Goal: Task Accomplishment & Management: Use online tool/utility

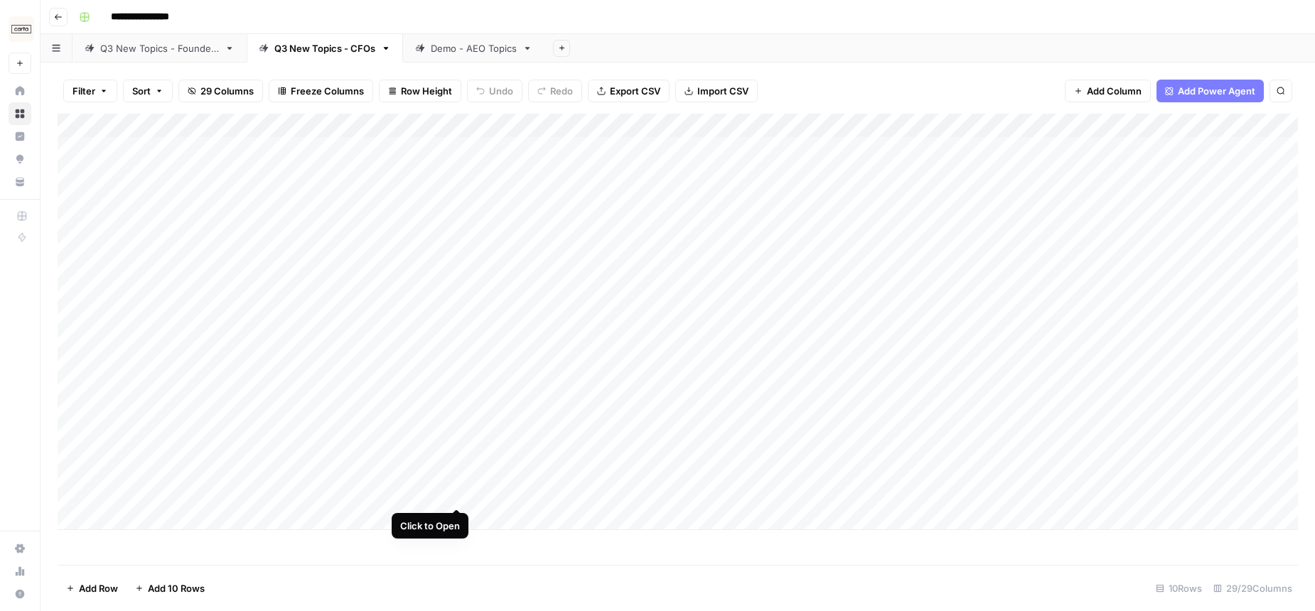
click at [457, 481] on div "Add Column" at bounding box center [678, 322] width 1240 height 416
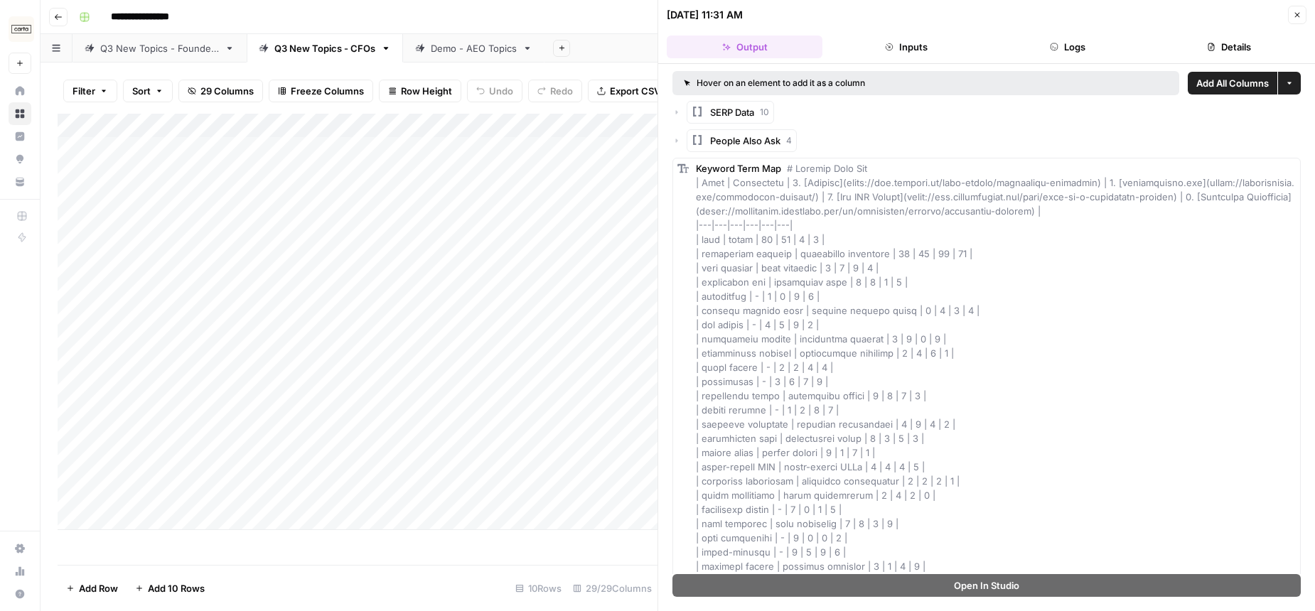
drag, startPoint x: 1298, startPoint y: 14, endPoint x: 1124, endPoint y: 133, distance: 210.5
click at [1298, 14] on icon "button" at bounding box center [1297, 15] width 5 height 5
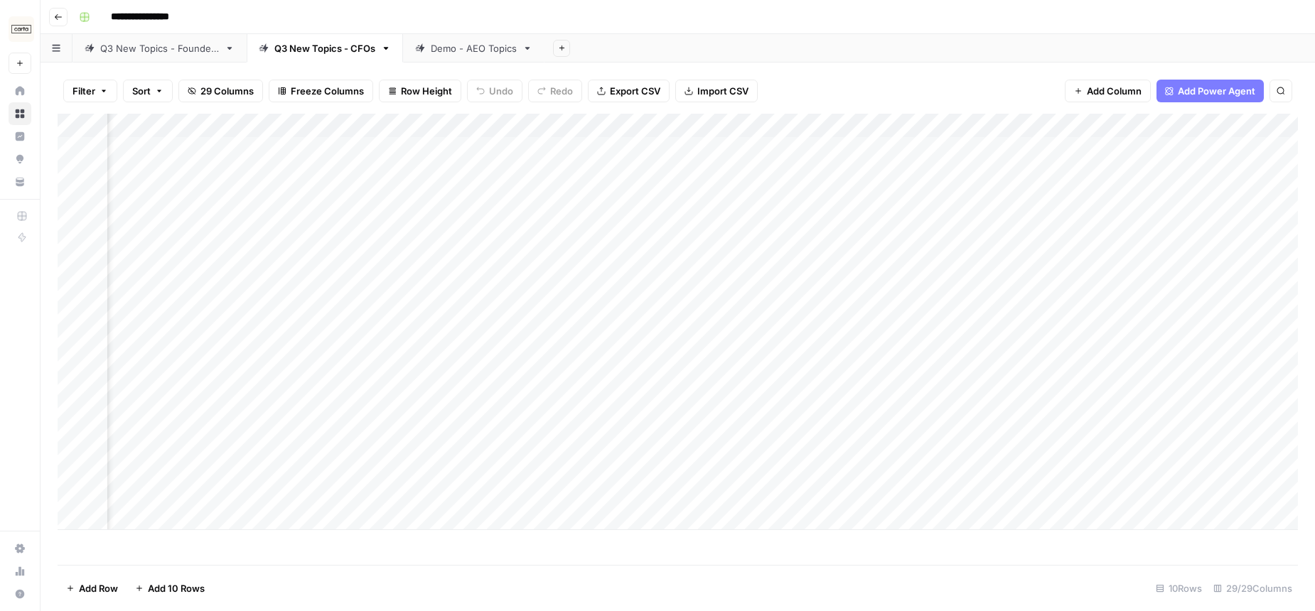
scroll to position [0, 166]
click at [944, 480] on div "Add Column" at bounding box center [678, 322] width 1240 height 416
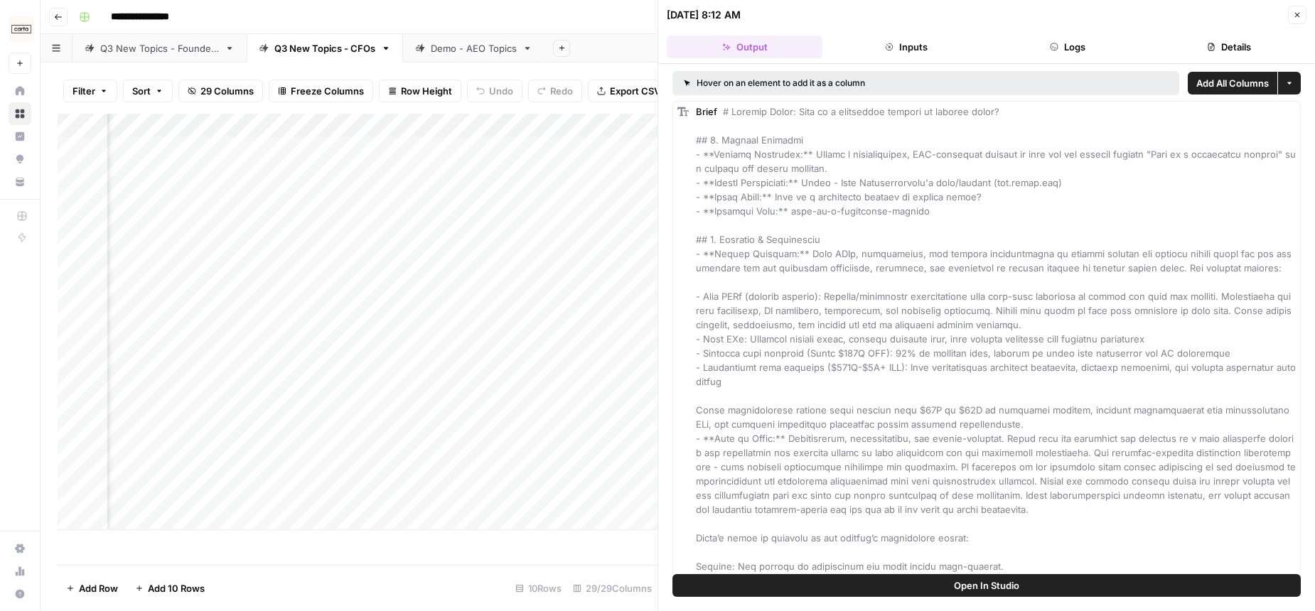
click at [885, 53] on button "Inputs" at bounding box center [906, 47] width 156 height 23
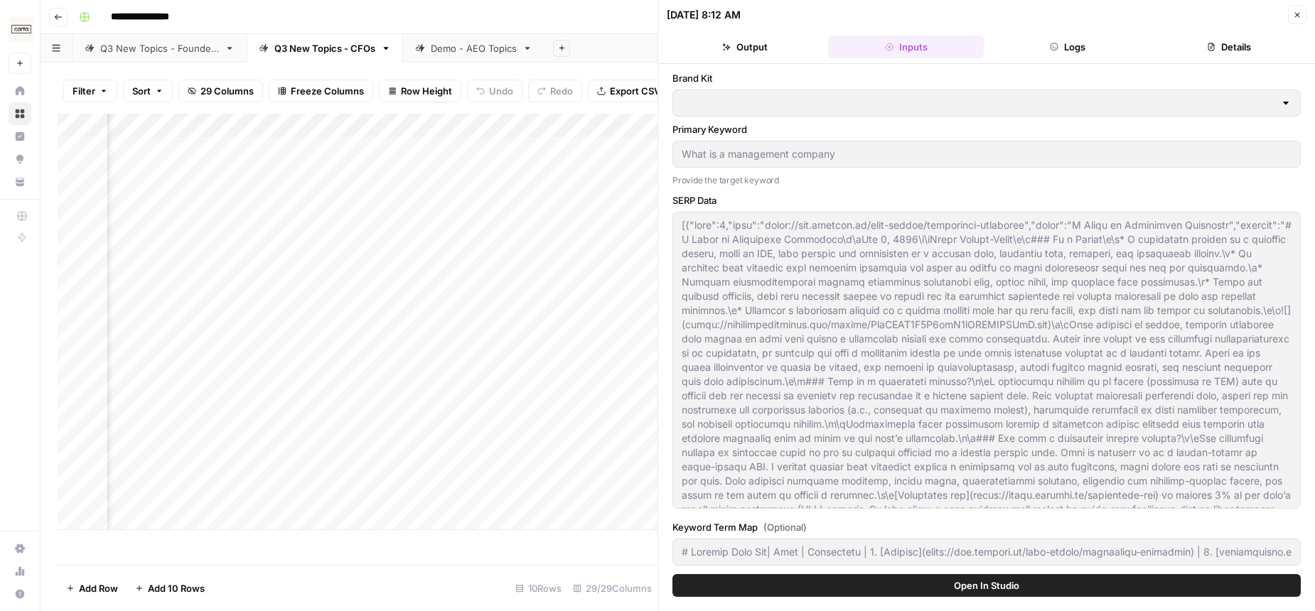
type input "Carta - Fund Administration"
click at [755, 38] on button "Output" at bounding box center [745, 47] width 156 height 23
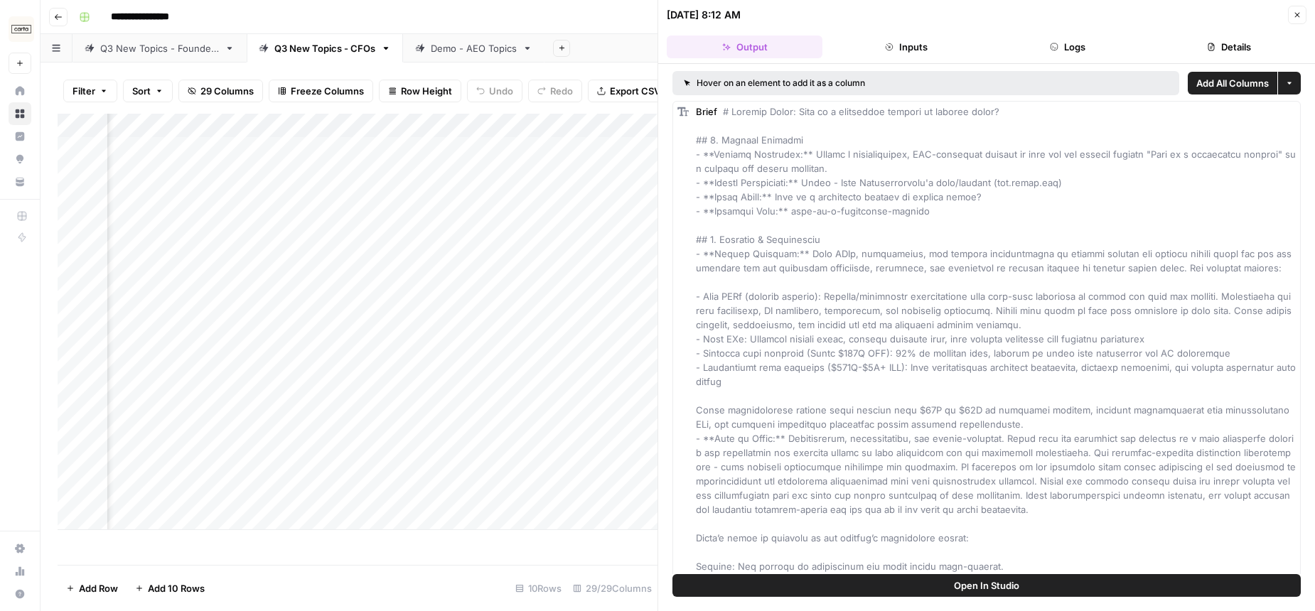
click at [1232, 47] on button "Details" at bounding box center [1229, 47] width 156 height 23
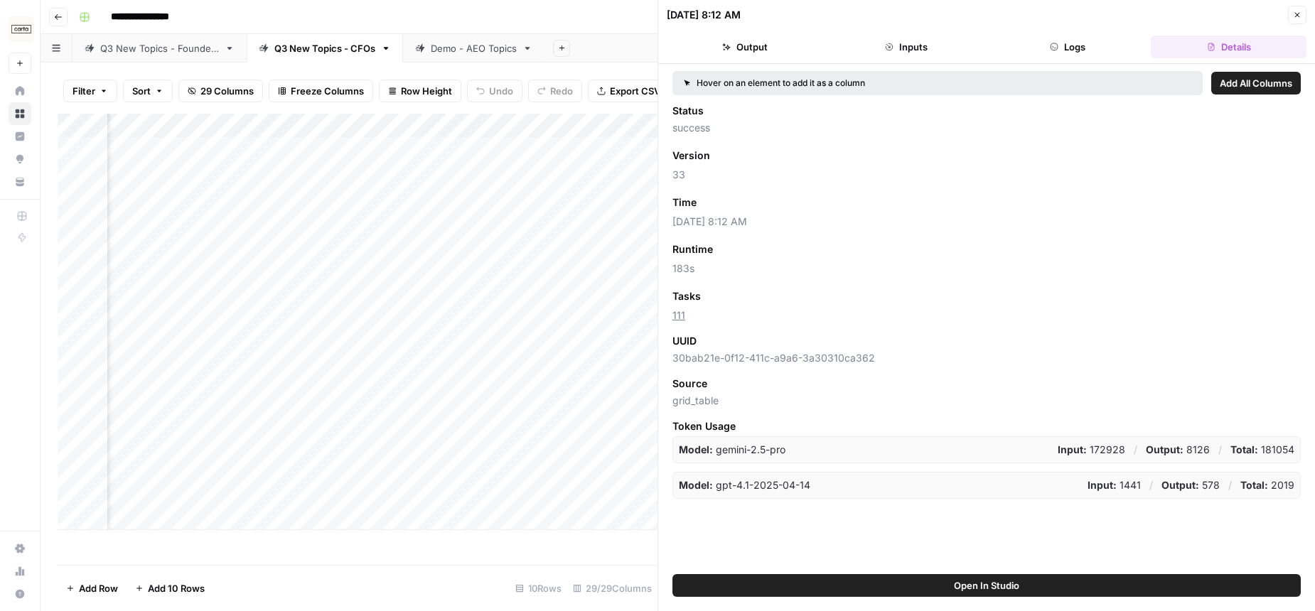
drag, startPoint x: 765, startPoint y: 50, endPoint x: 775, endPoint y: 49, distance: 10.1
click at [765, 50] on button "Output" at bounding box center [745, 47] width 156 height 23
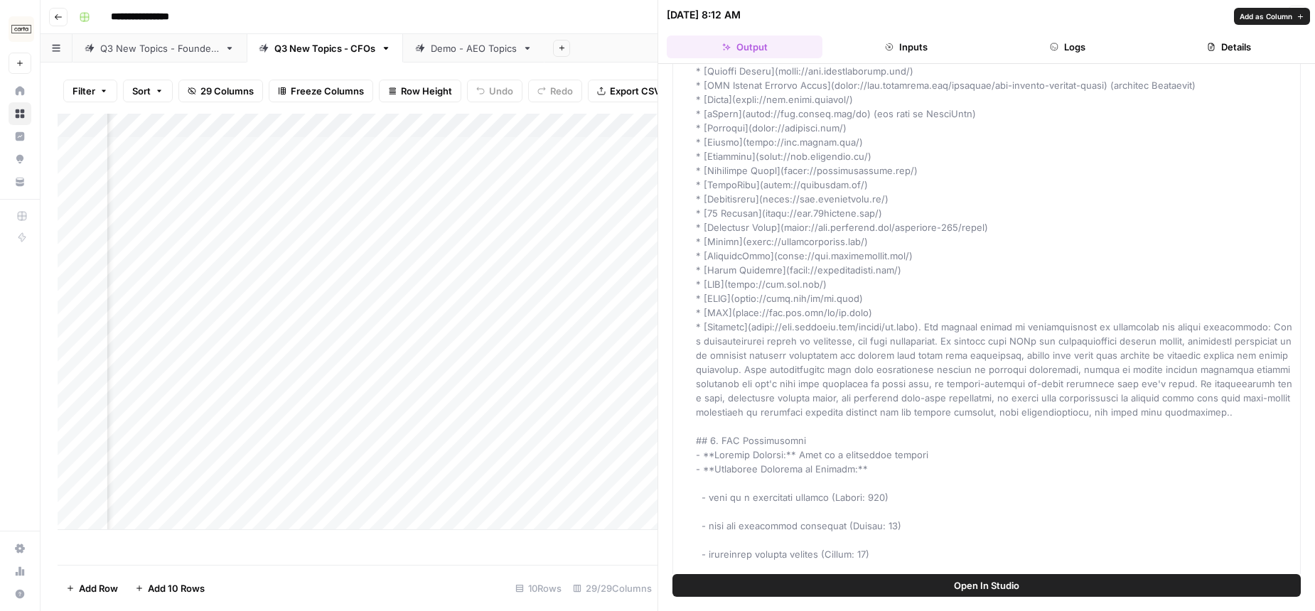
scroll to position [895, 0]
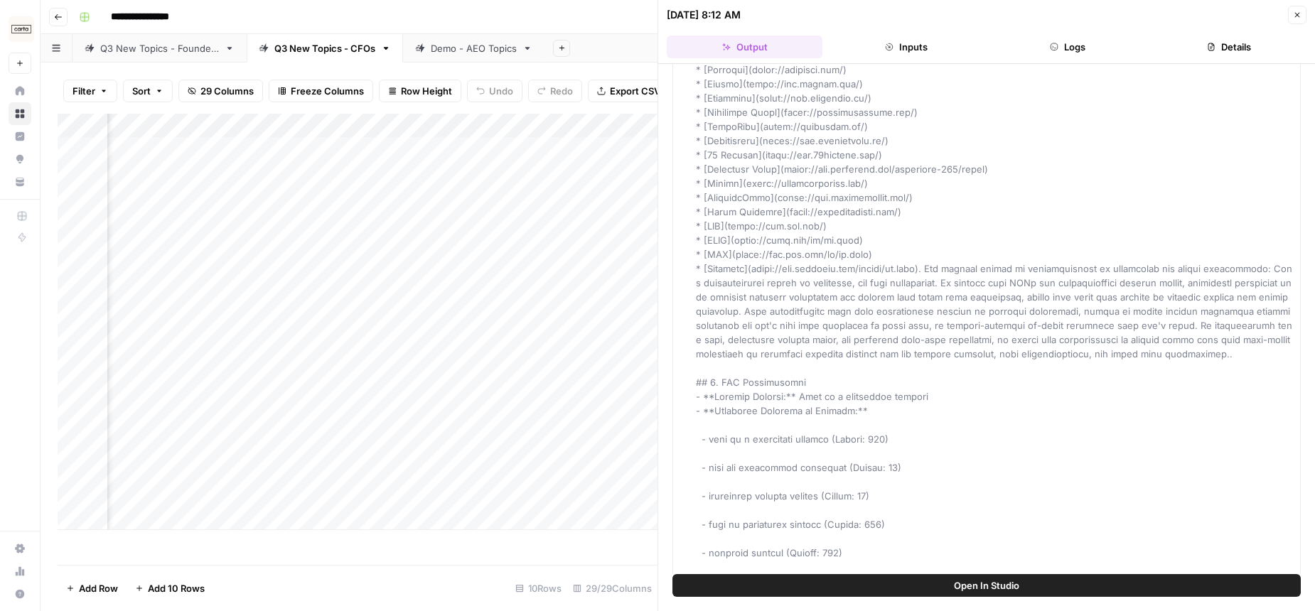
click at [1293, 14] on icon "button" at bounding box center [1297, 15] width 9 height 9
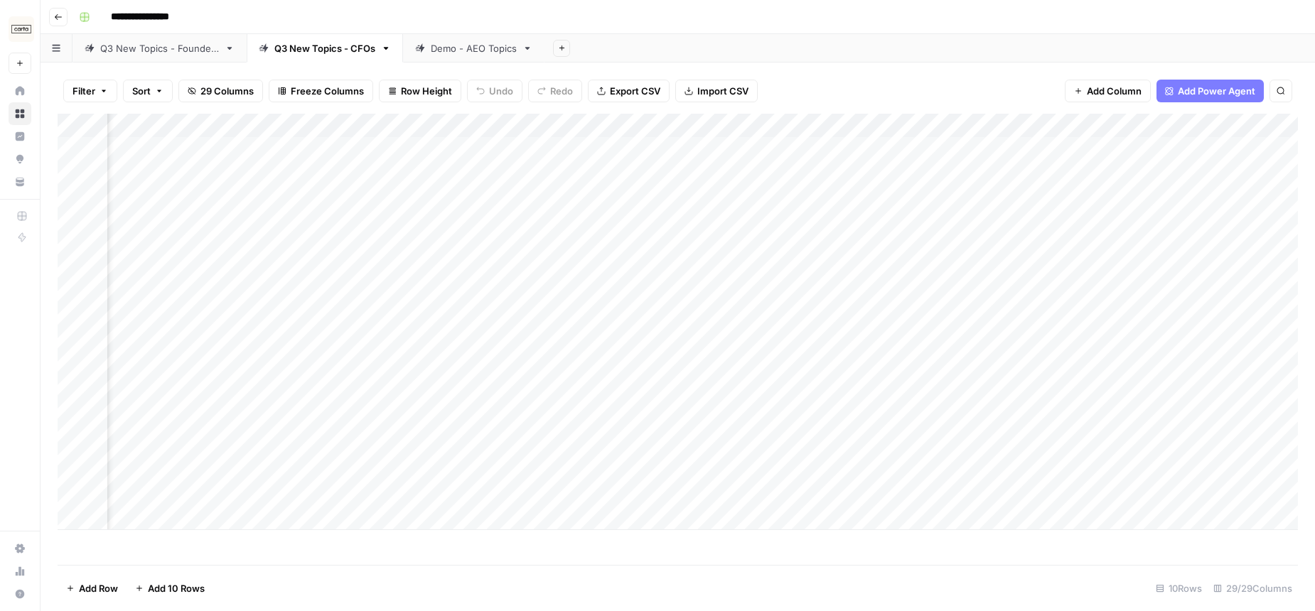
scroll to position [0, 485]
click at [991, 480] on div "Add Column" at bounding box center [678, 322] width 1240 height 416
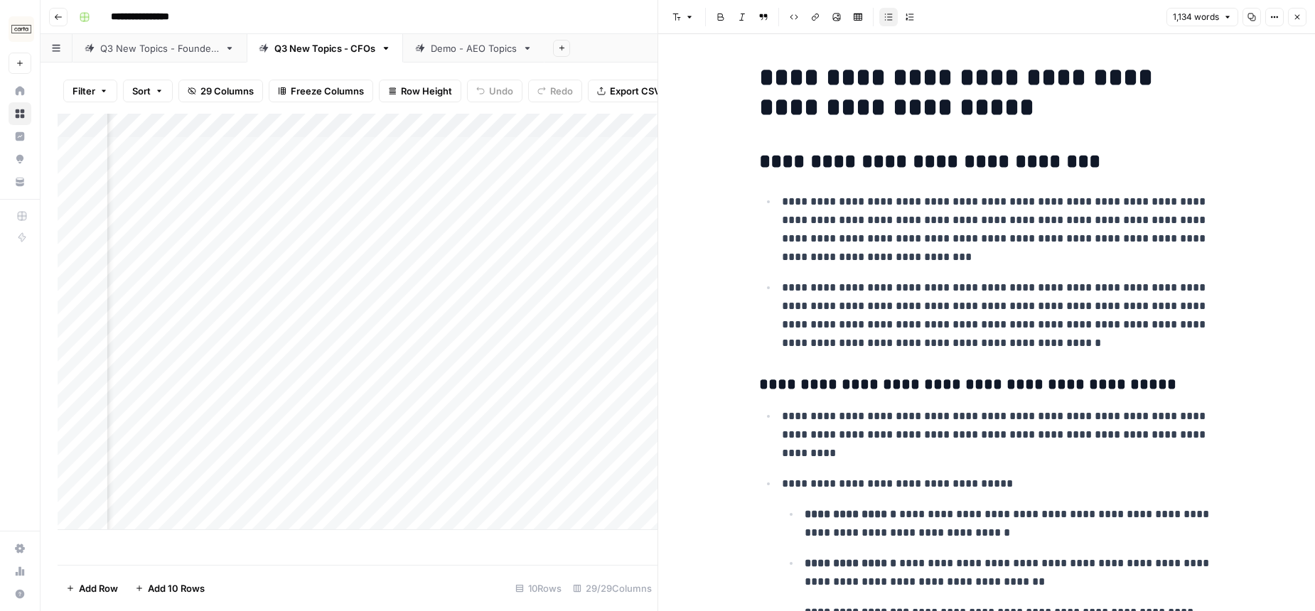
click at [1300, 11] on button "Close" at bounding box center [1297, 17] width 18 height 18
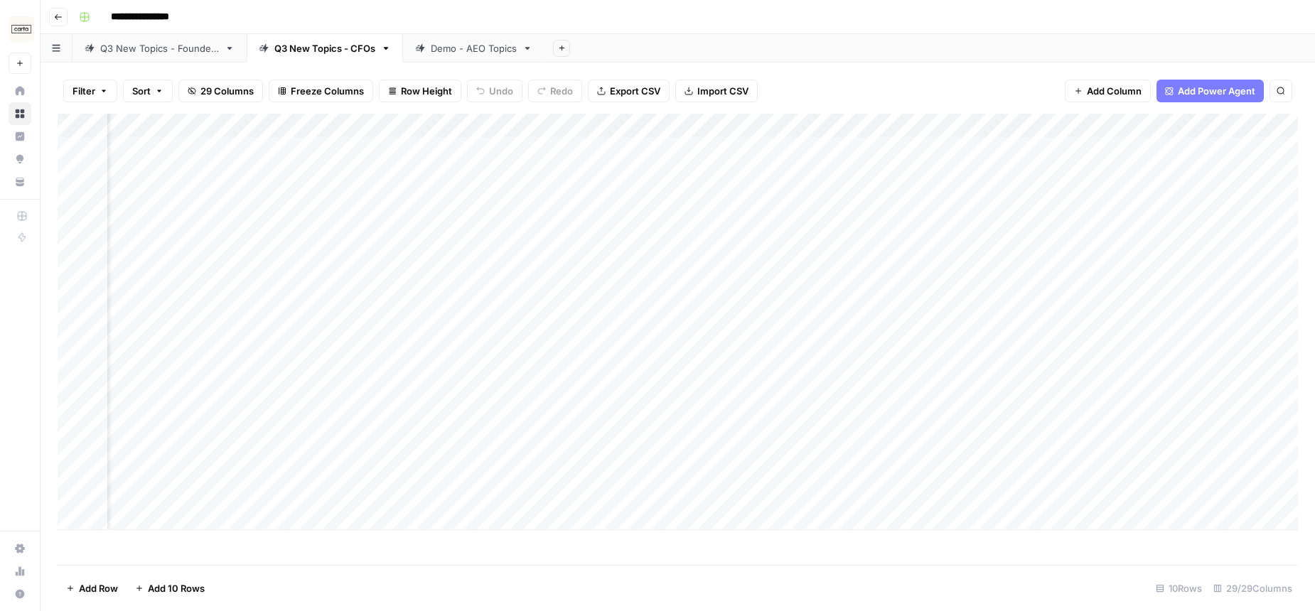
scroll to position [0, 56]
click at [399, 480] on div "Add Column" at bounding box center [678, 322] width 1240 height 416
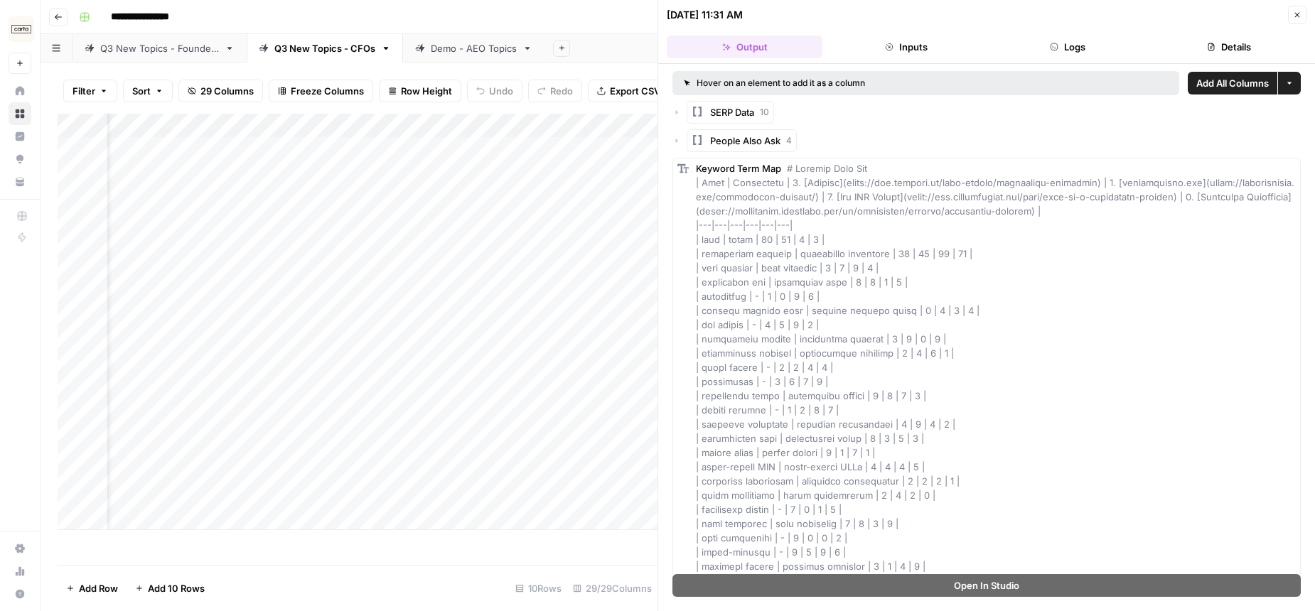
click at [927, 45] on button "Inputs" at bounding box center [906, 47] width 156 height 23
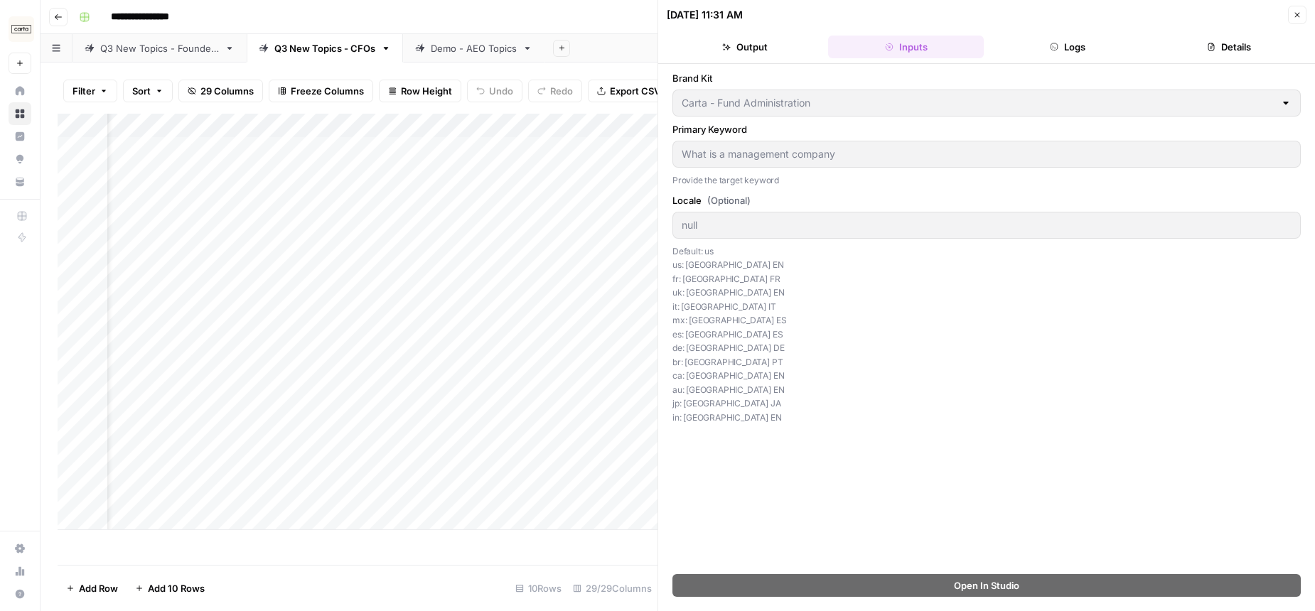
click at [1221, 47] on button "Details" at bounding box center [1229, 47] width 156 height 23
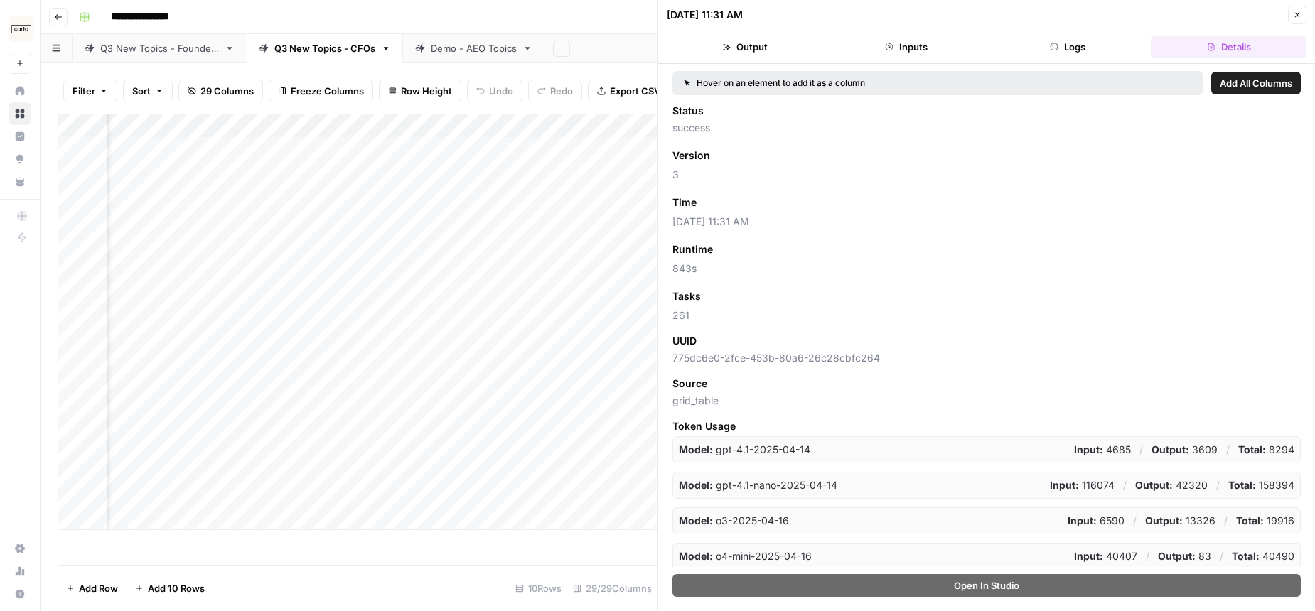
scroll to position [3, 0]
click at [758, 48] on button "Output" at bounding box center [745, 47] width 156 height 23
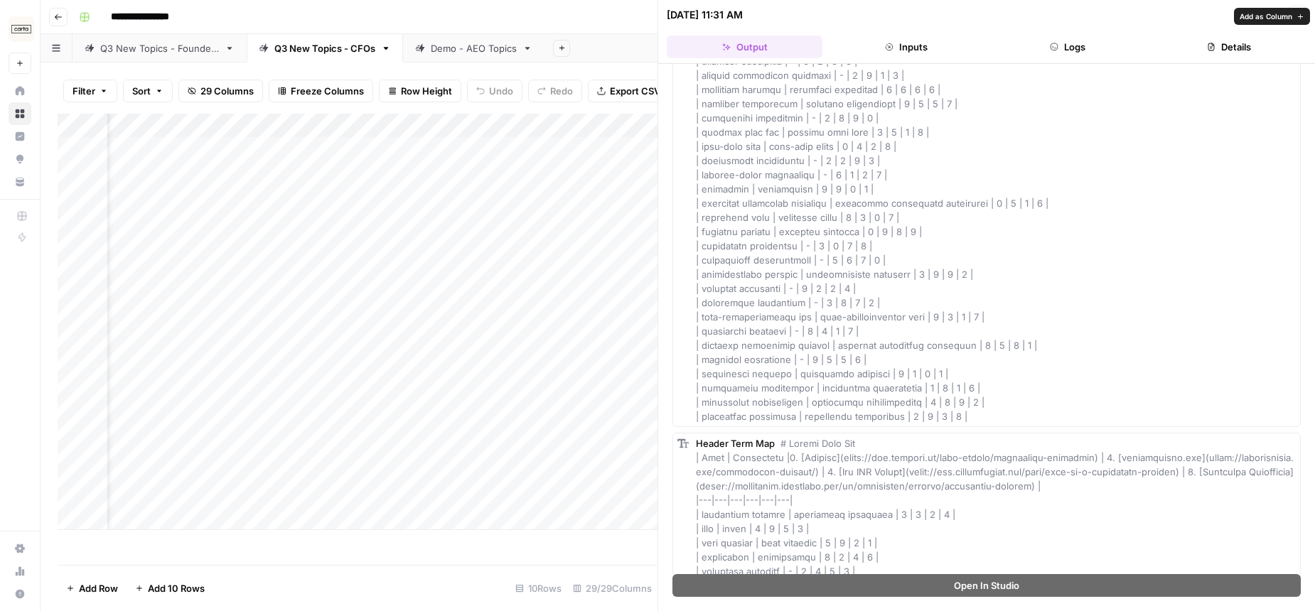
scroll to position [1657, 0]
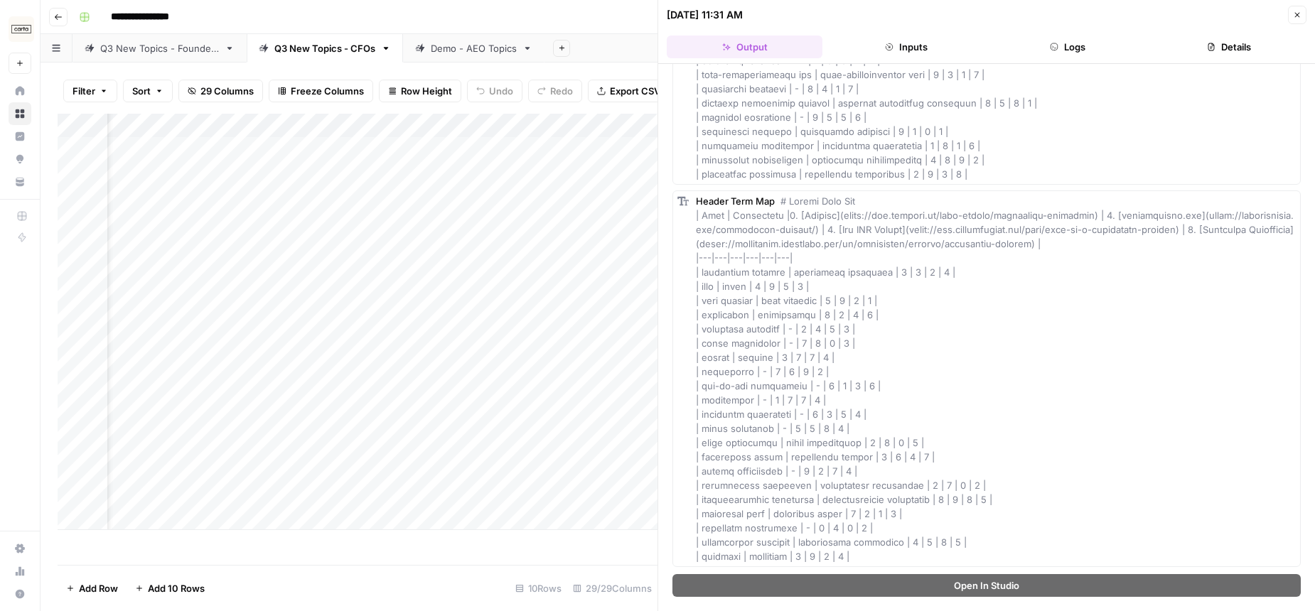
click at [1298, 15] on icon "button" at bounding box center [1297, 15] width 9 height 9
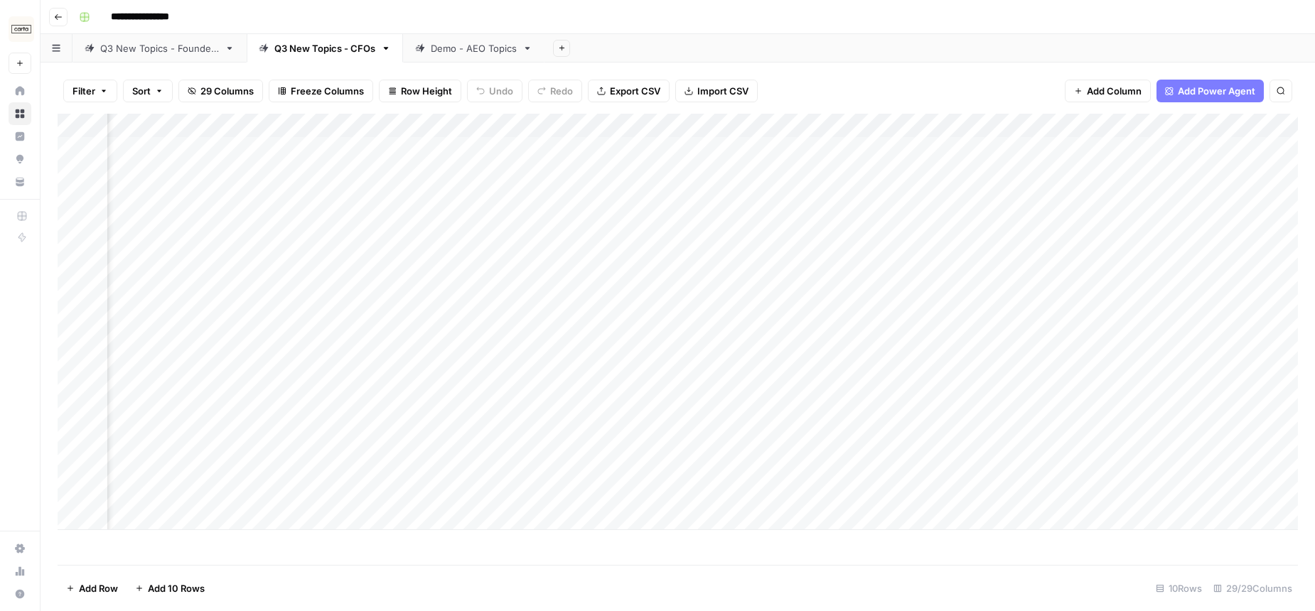
scroll to position [0, 150]
click at [959, 480] on div "Add Column" at bounding box center [678, 322] width 1240 height 416
